Goal: Information Seeking & Learning: Learn about a topic

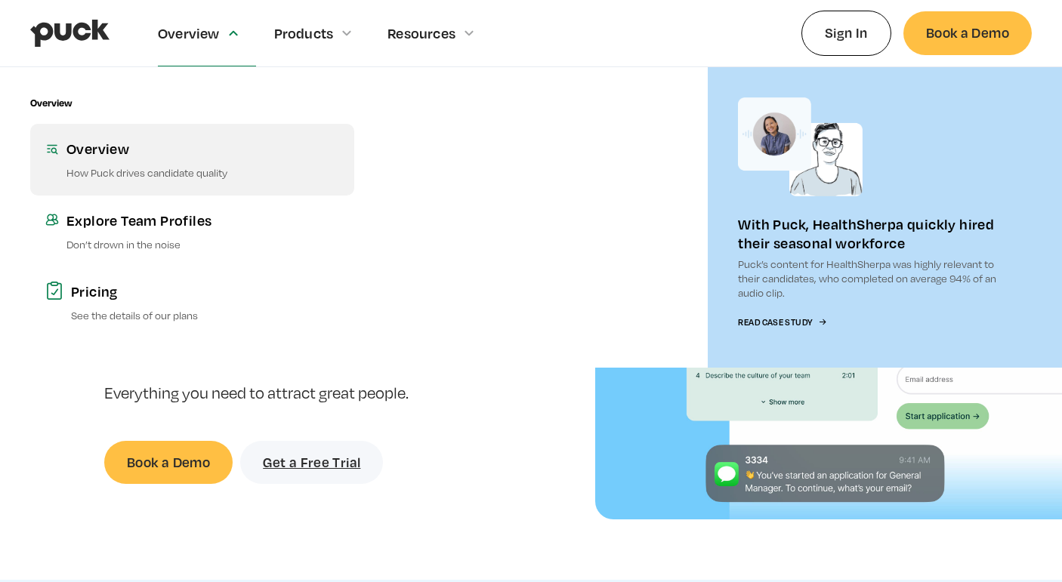
click at [148, 164] on link "Overview How Puck drives candidate quality" at bounding box center [192, 159] width 324 height 71
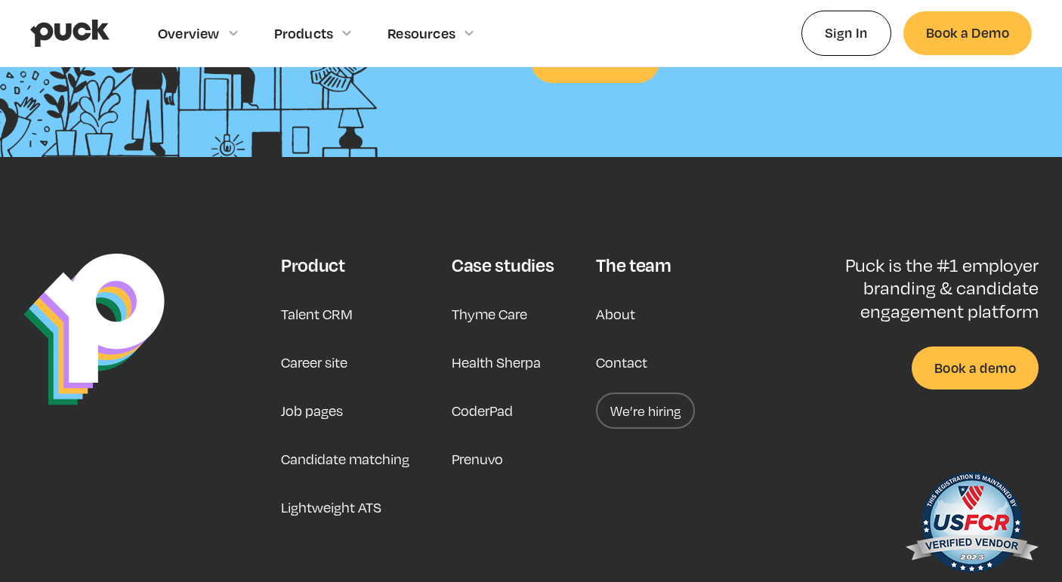
scroll to position [2445, 0]
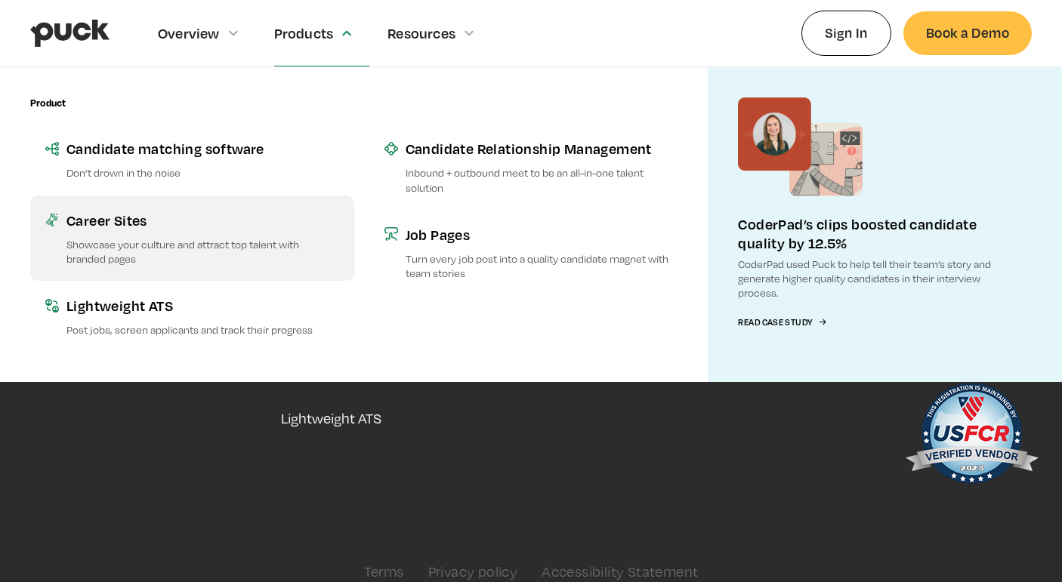
click at [155, 256] on p "Showcase your culture and attract top talent with branded pages" at bounding box center [202, 251] width 273 height 29
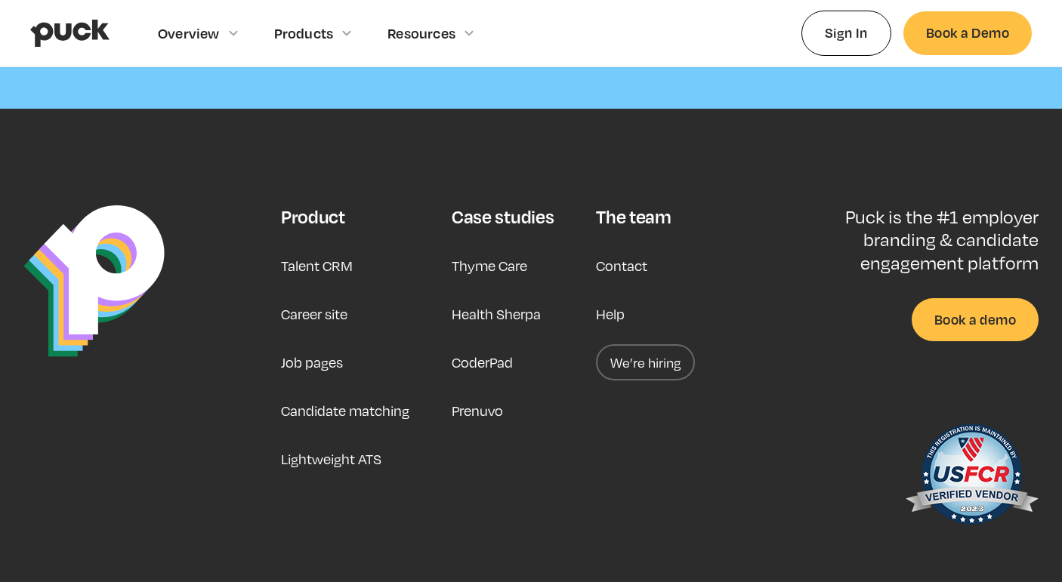
scroll to position [4651, 0]
